Goal: Book appointment/travel/reservation

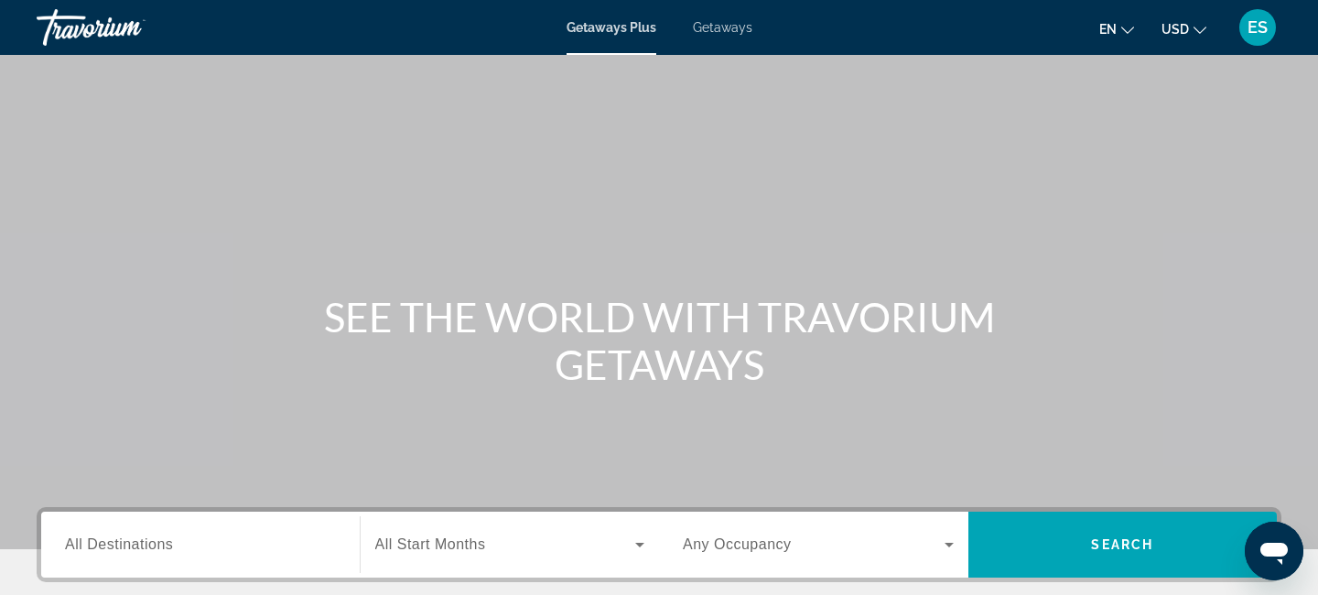
click at [722, 24] on span "Getaways" at bounding box center [722, 27] width 59 height 15
click at [719, 28] on span "Getaways" at bounding box center [722, 27] width 60 height 15
click at [611, 38] on div "Getaways Plus Getaways en English Español Français Italiano Português русский U…" at bounding box center [659, 28] width 1318 height 48
click at [611, 36] on div "Getaways Plus Getaways en English Español Français Italiano Português русский U…" at bounding box center [659, 28] width 1318 height 48
click at [611, 29] on span "Getaways Plus" at bounding box center [611, 27] width 89 height 15
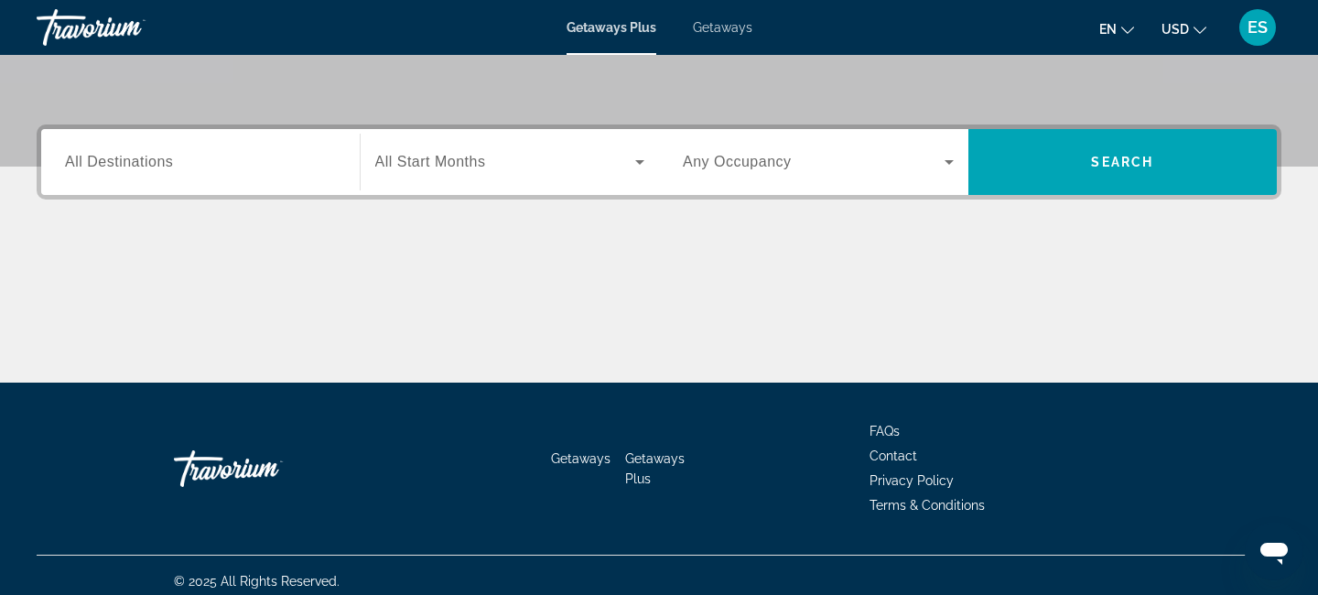
scroll to position [394, 0]
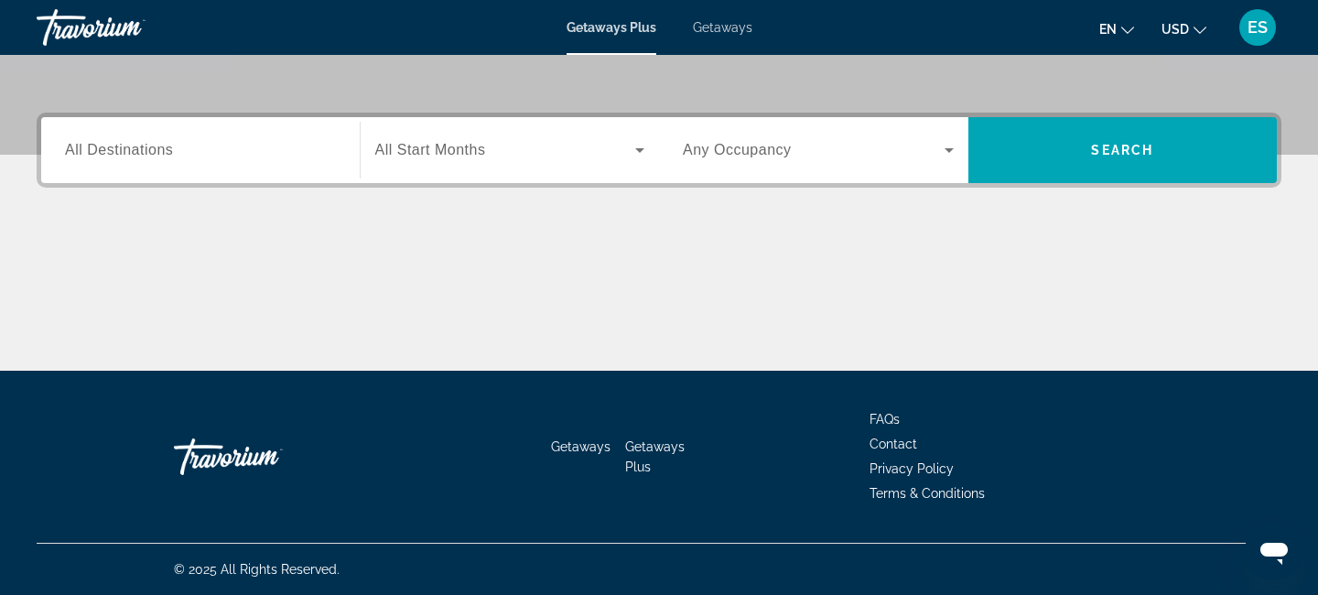
click at [219, 151] on input "Destination All Destinations" at bounding box center [200, 151] width 271 height 22
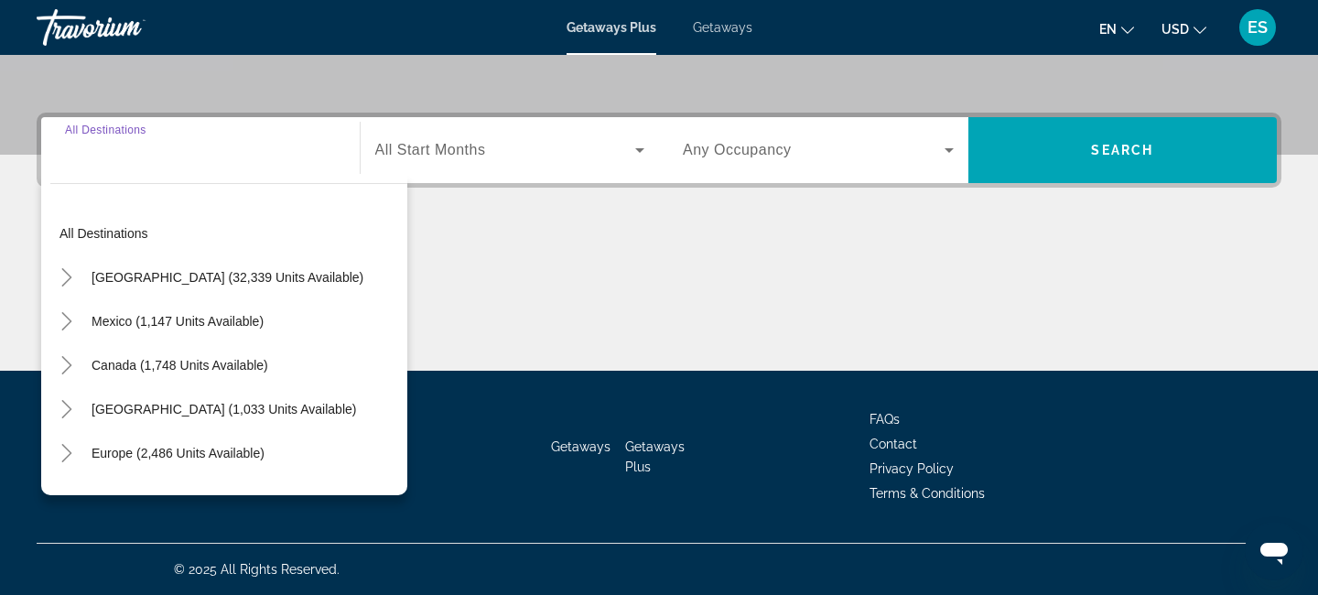
click at [220, 152] on input "Destination All Destinations" at bounding box center [200, 151] width 271 height 22
click at [157, 148] on input "Destination All Destinations" at bounding box center [200, 151] width 271 height 22
click at [229, 176] on div "All destinations [GEOGRAPHIC_DATA] (32,339 units available) [GEOGRAPHIC_DATA] (…" at bounding box center [224, 334] width 366 height 321
click at [185, 155] on input "Destination All Destinations" at bounding box center [200, 151] width 271 height 22
click at [246, 162] on div "Search widget" at bounding box center [200, 150] width 271 height 52
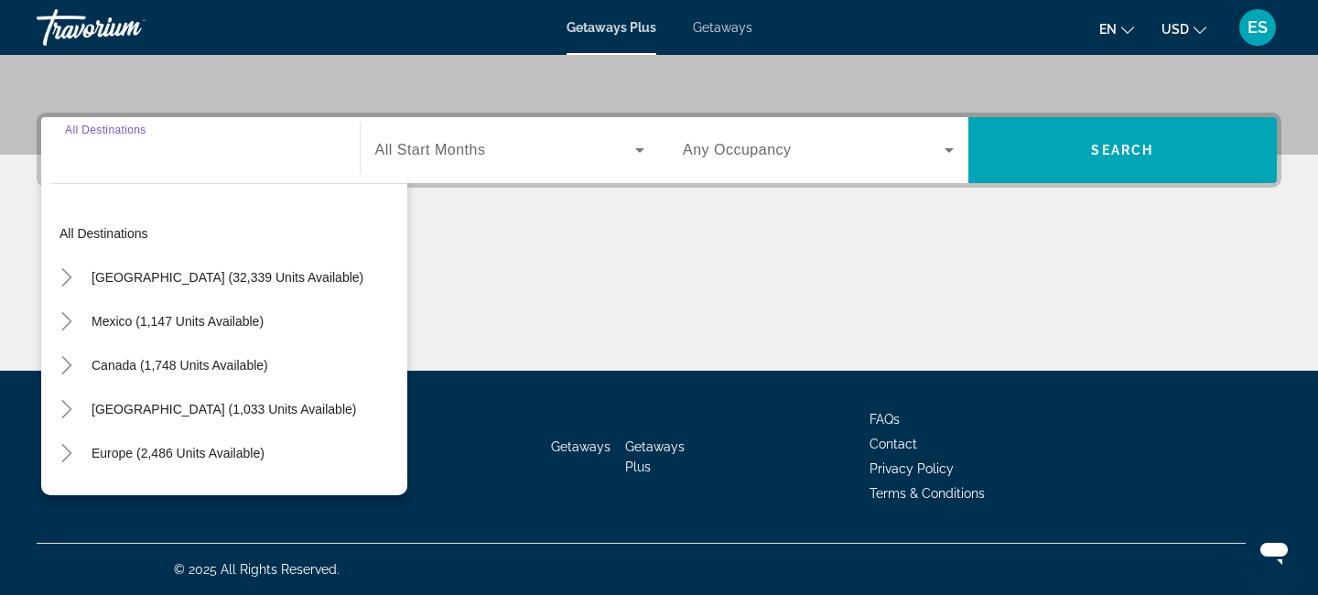
click at [617, 284] on div "Main content" at bounding box center [659, 301] width 1245 height 137
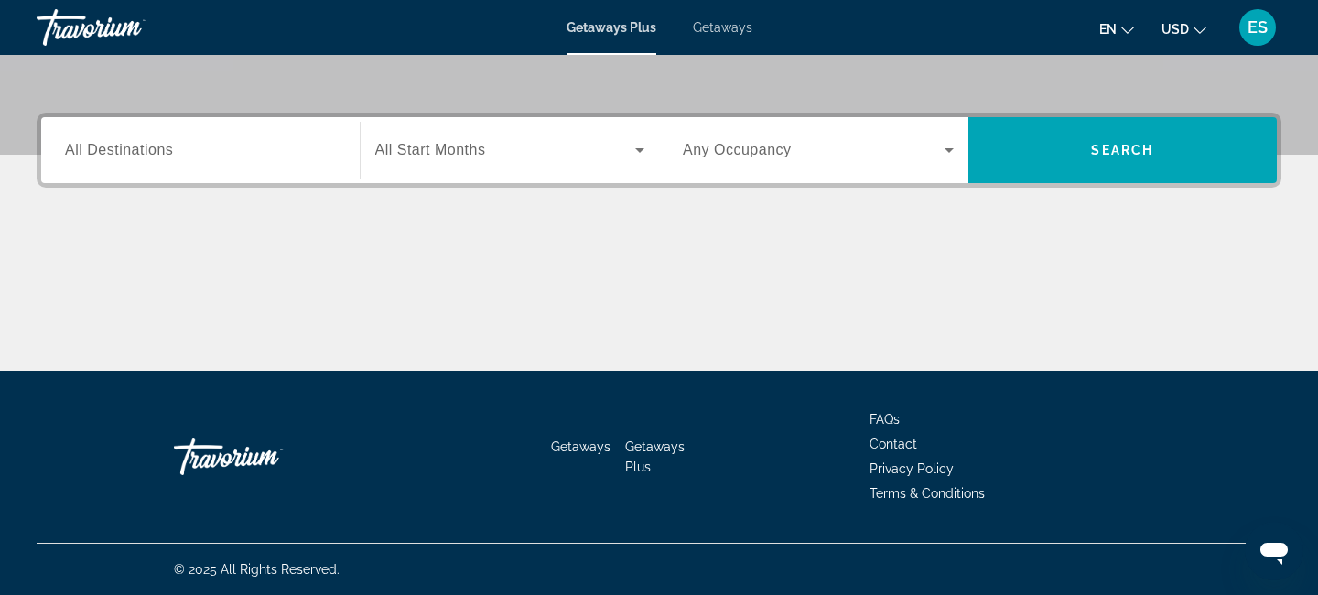
click at [215, 177] on div "Destination All Destinations" at bounding box center [200, 150] width 300 height 66
click at [193, 148] on input "Destination All Destinations" at bounding box center [200, 151] width 271 height 22
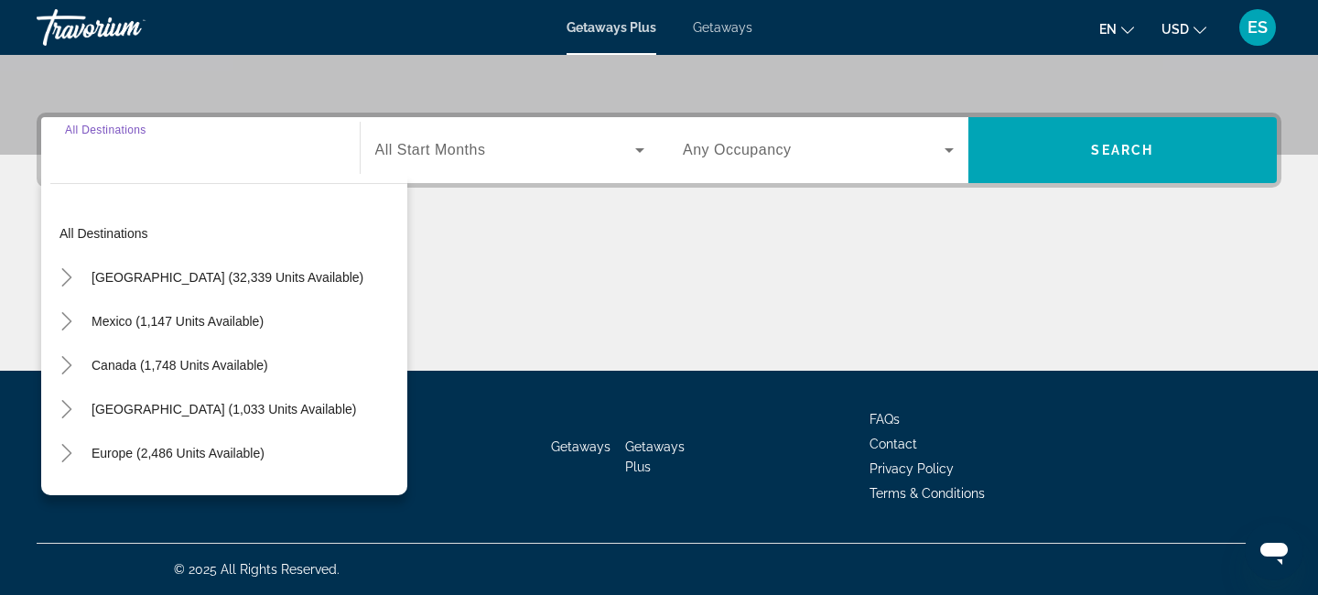
click at [513, 308] on div "Main content" at bounding box center [659, 301] width 1245 height 137
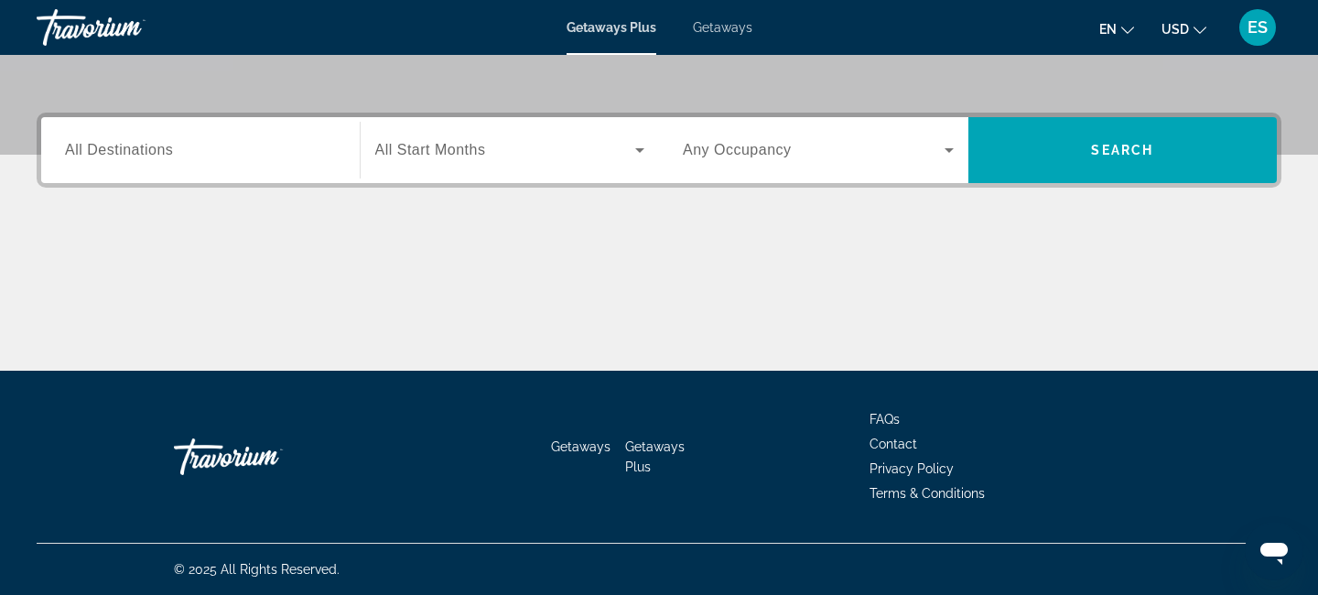
click at [84, 156] on span "All Destinations" at bounding box center [119, 150] width 108 height 16
click at [84, 156] on input "Destination All Destinations" at bounding box center [200, 151] width 271 height 22
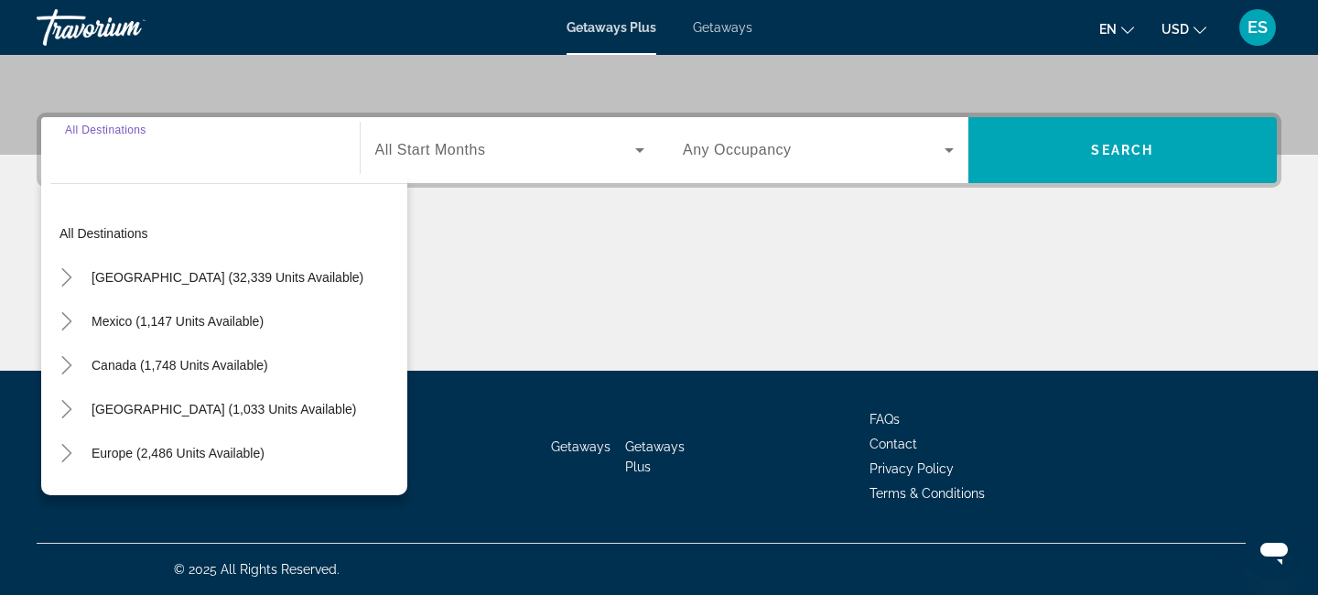
click at [564, 247] on div "Main content" at bounding box center [659, 301] width 1245 height 137
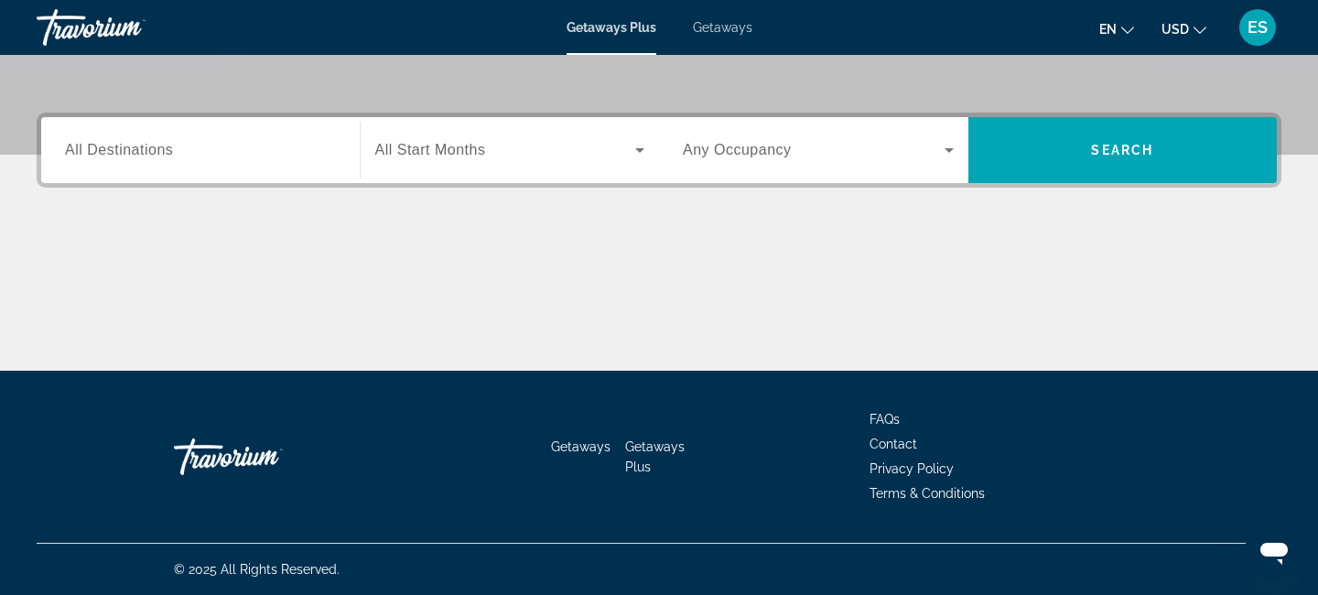
click at [225, 168] on div "Search widget" at bounding box center [200, 150] width 271 height 52
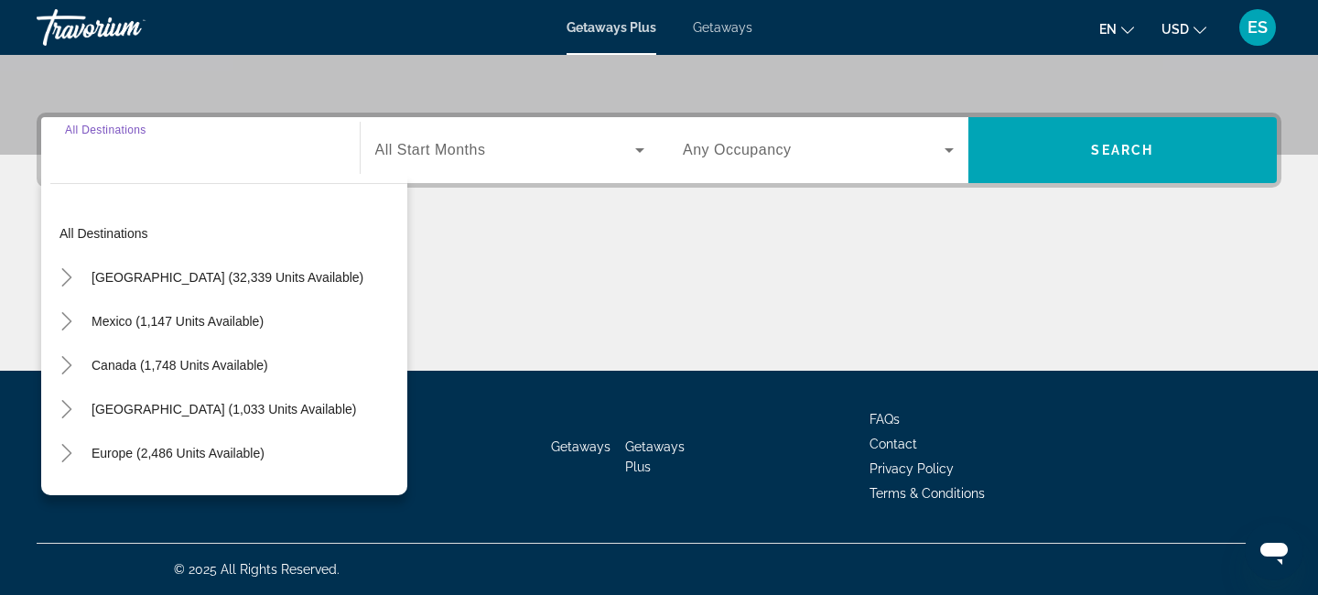
click at [198, 149] on input "Destination All Destinations" at bounding box center [200, 151] width 271 height 22
click at [557, 248] on div "Main content" at bounding box center [659, 301] width 1245 height 137
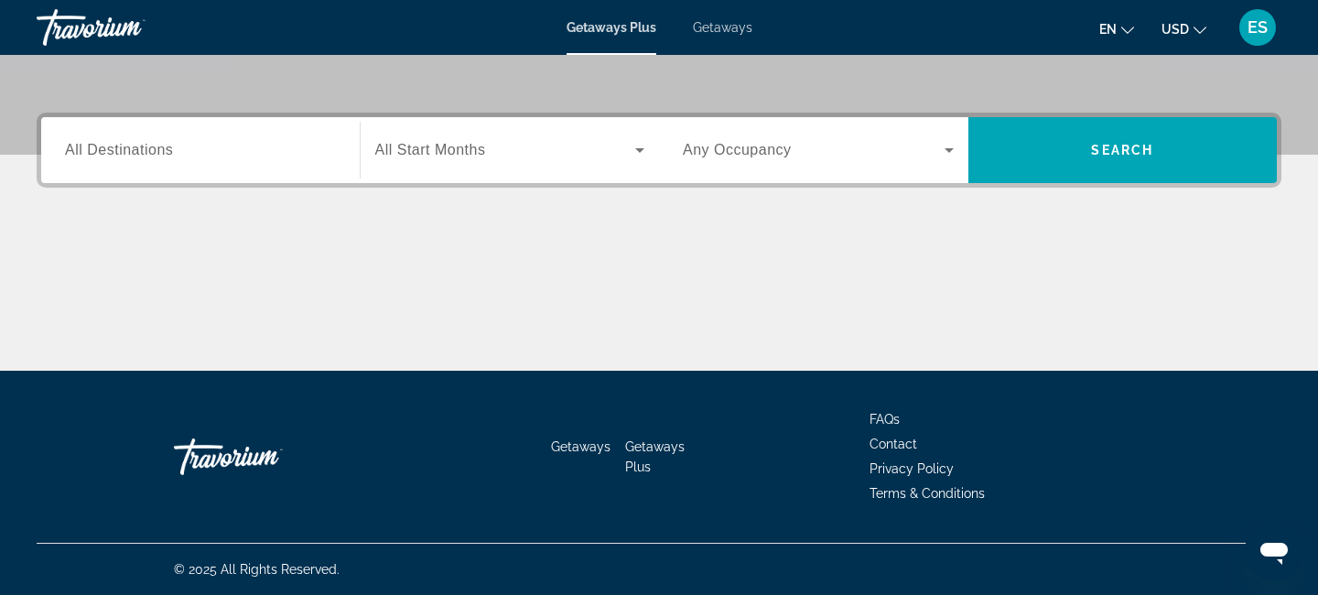
scroll to position [0, 0]
